Goal: Check status: Check status

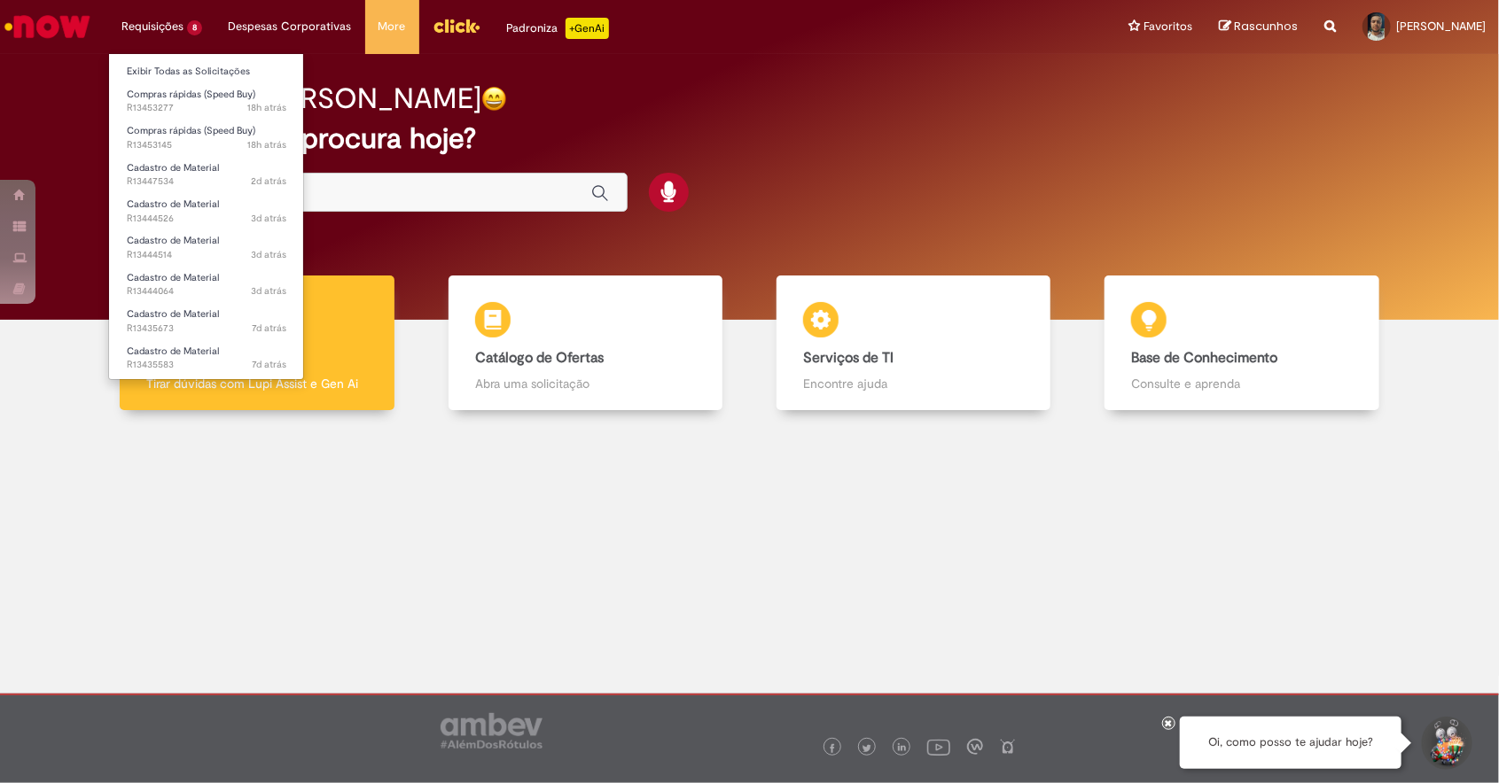
click at [158, 27] on li "Requisições 8 Exibir Todas as Solicitações Compras rápidas (Speed Buy) 18h atrá…" at bounding box center [161, 26] width 107 height 53
click at [152, 105] on span "18h atrás 18 horas atrás R13453277" at bounding box center [207, 108] width 160 height 14
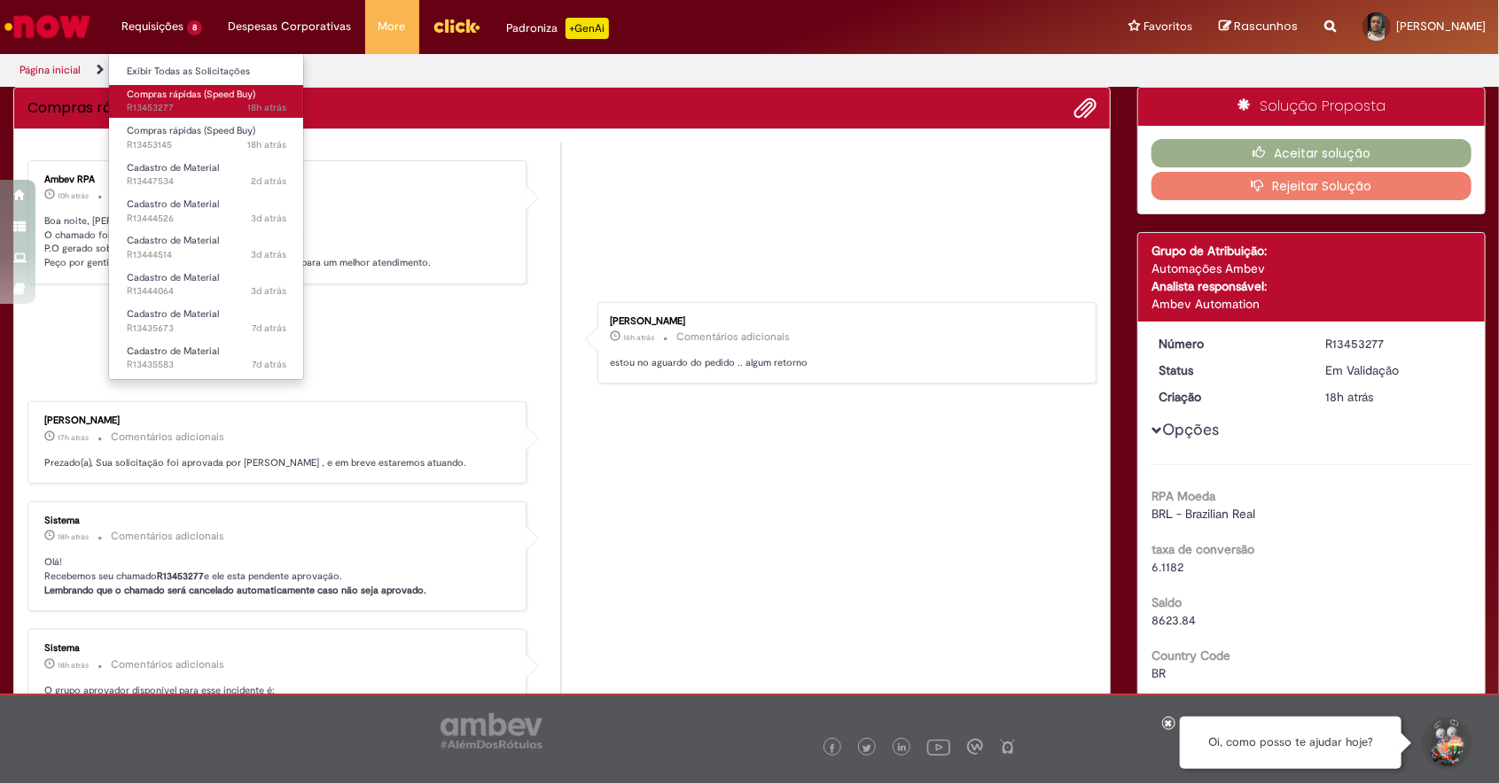
click at [164, 98] on span "Compras rápidas (Speed Buy)" at bounding box center [191, 94] width 129 height 13
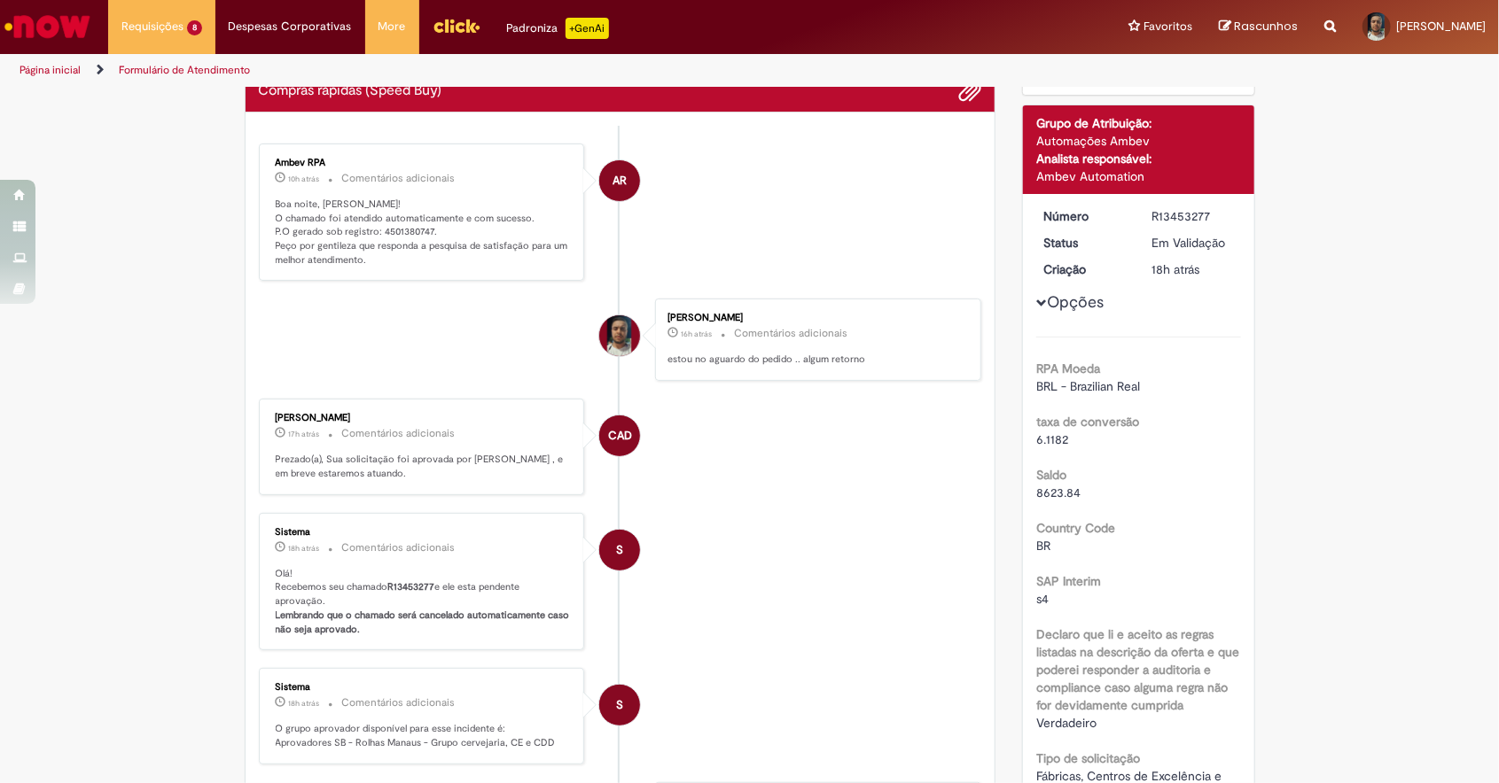
scroll to position [13, 0]
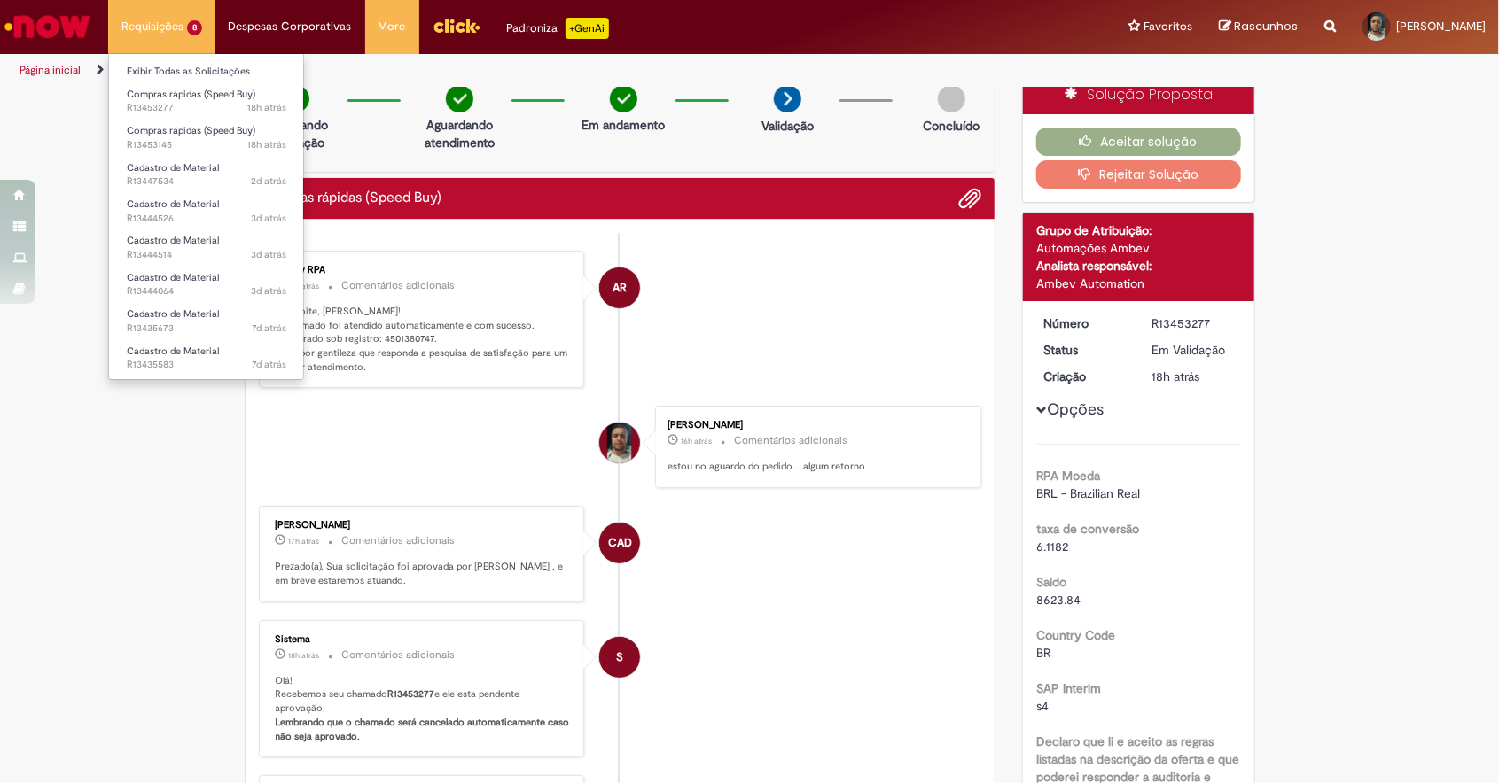
click at [167, 43] on li "Requisições 8 Exibir Todas as Solicitações Compras rápidas (Speed Buy) 18h atrá…" at bounding box center [161, 26] width 107 height 53
click at [230, 146] on span "18h atrás 18 horas atrás R13453145" at bounding box center [207, 145] width 160 height 14
click at [252, 150] on span "18h atrás" at bounding box center [266, 144] width 39 height 13
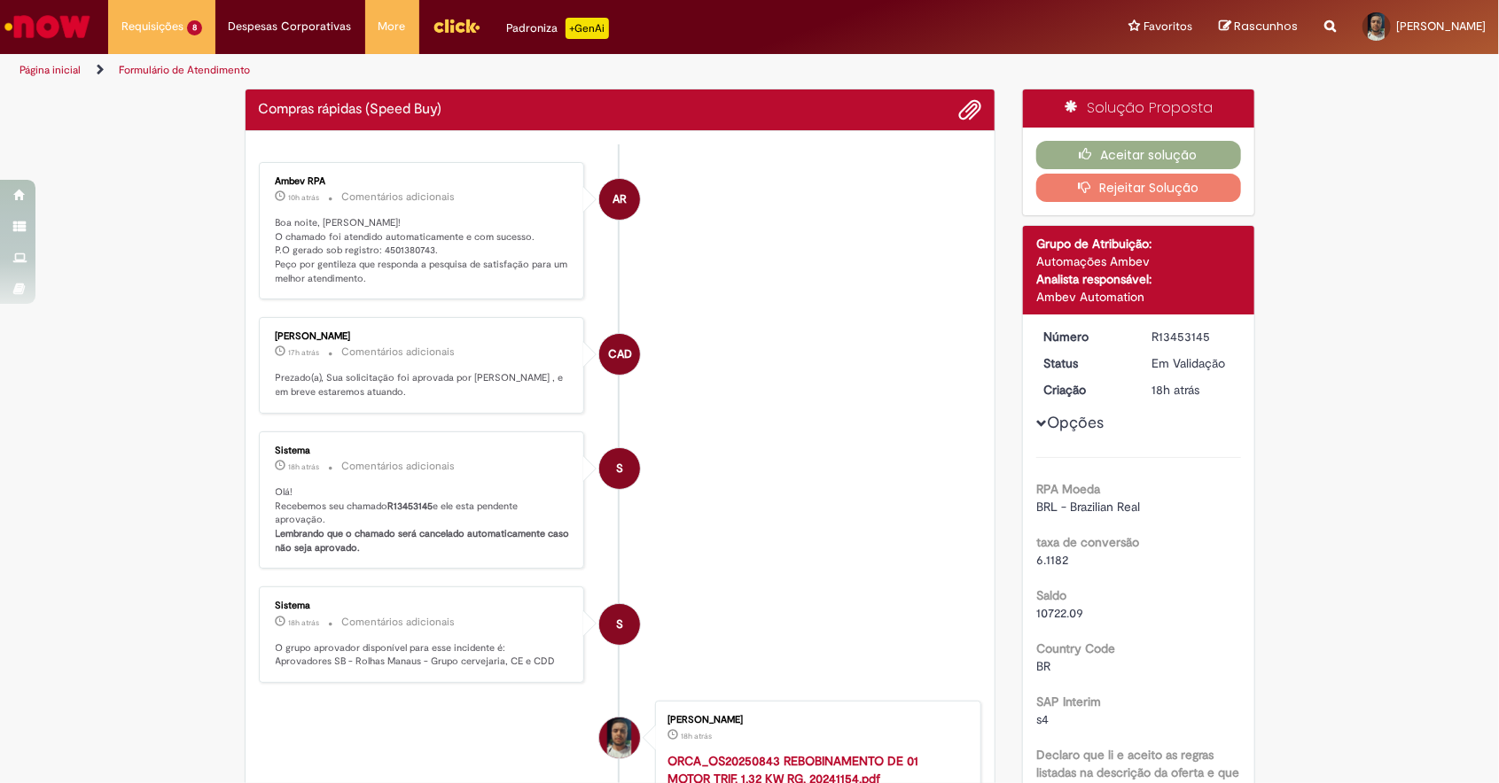
click at [931, 568] on li "S Sistema 18h atrás 18 horas atrás Comentários adicionais Olá! Recebemos seu ch…" at bounding box center [620, 501] width 723 height 138
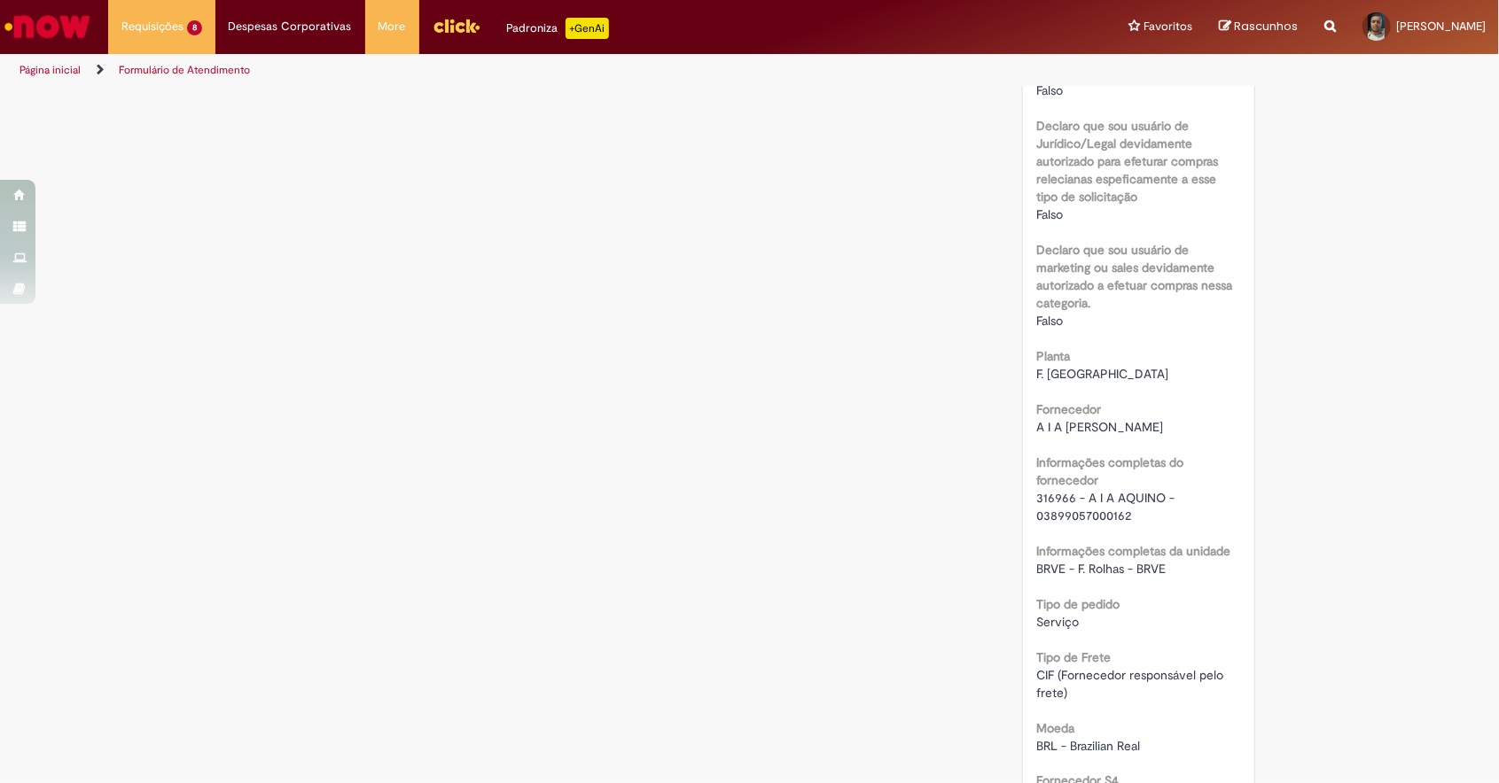
click at [1391, 447] on div "Verificar Código de Barras Aguardando Aprovação Aguardando atendimento Em andam…" at bounding box center [749, 443] width 1499 height 2818
